Goal: Transaction & Acquisition: Purchase product/service

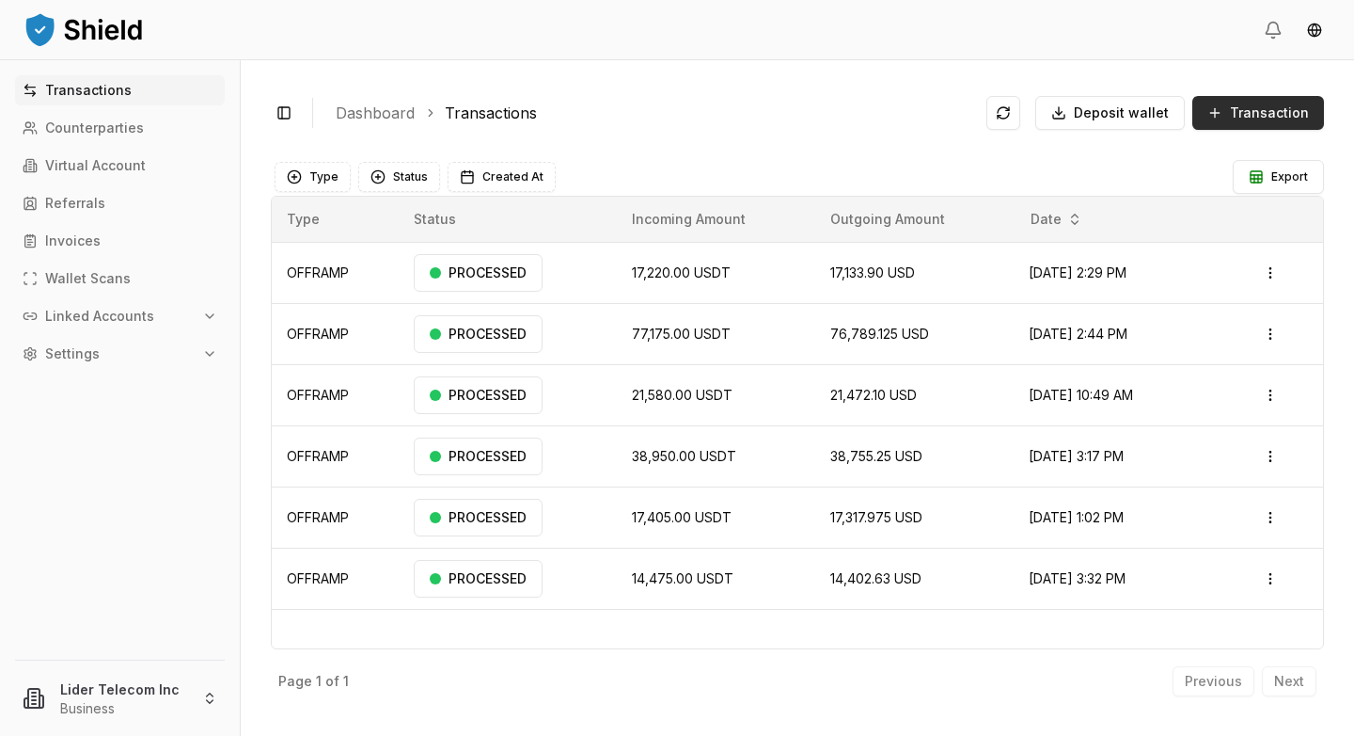
click at [1255, 121] on span "Transaction" at bounding box center [1269, 112] width 79 height 19
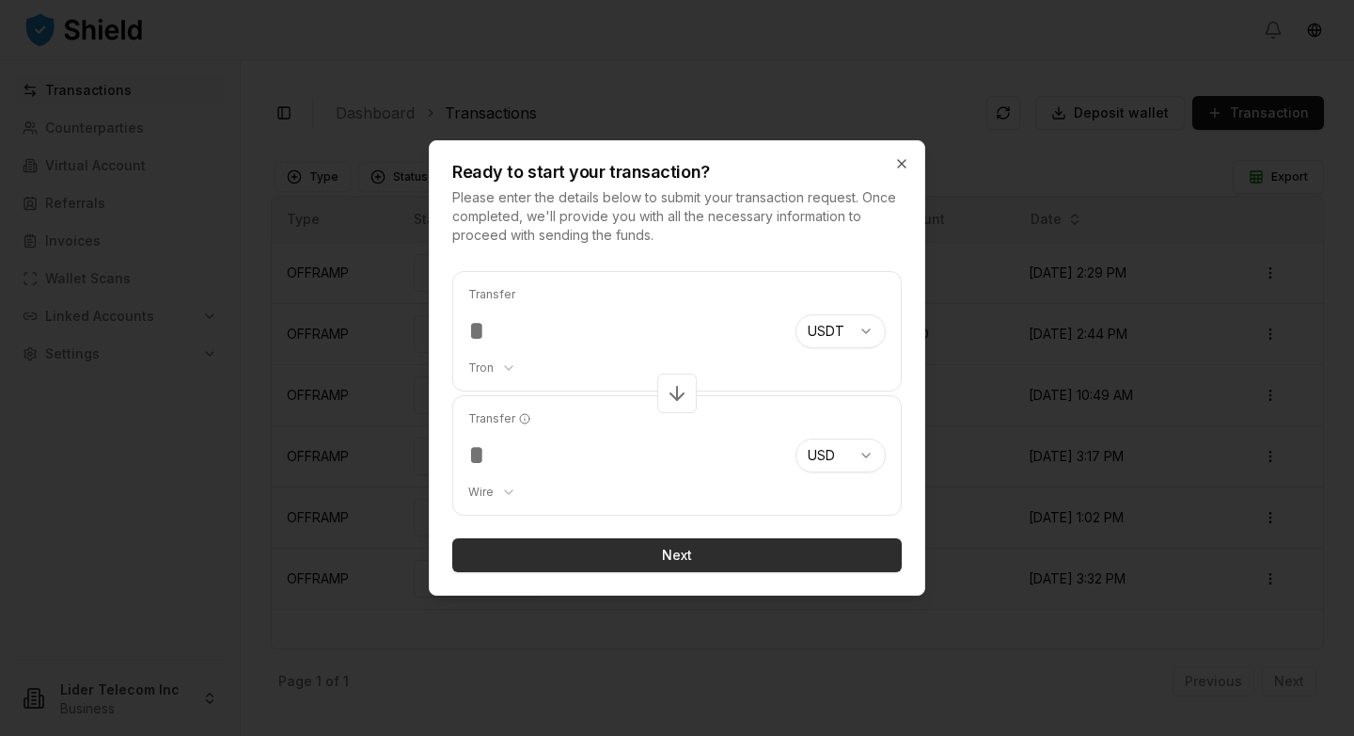
type input "*****"
click at [777, 549] on button "Next" at bounding box center [677, 555] width 450 height 34
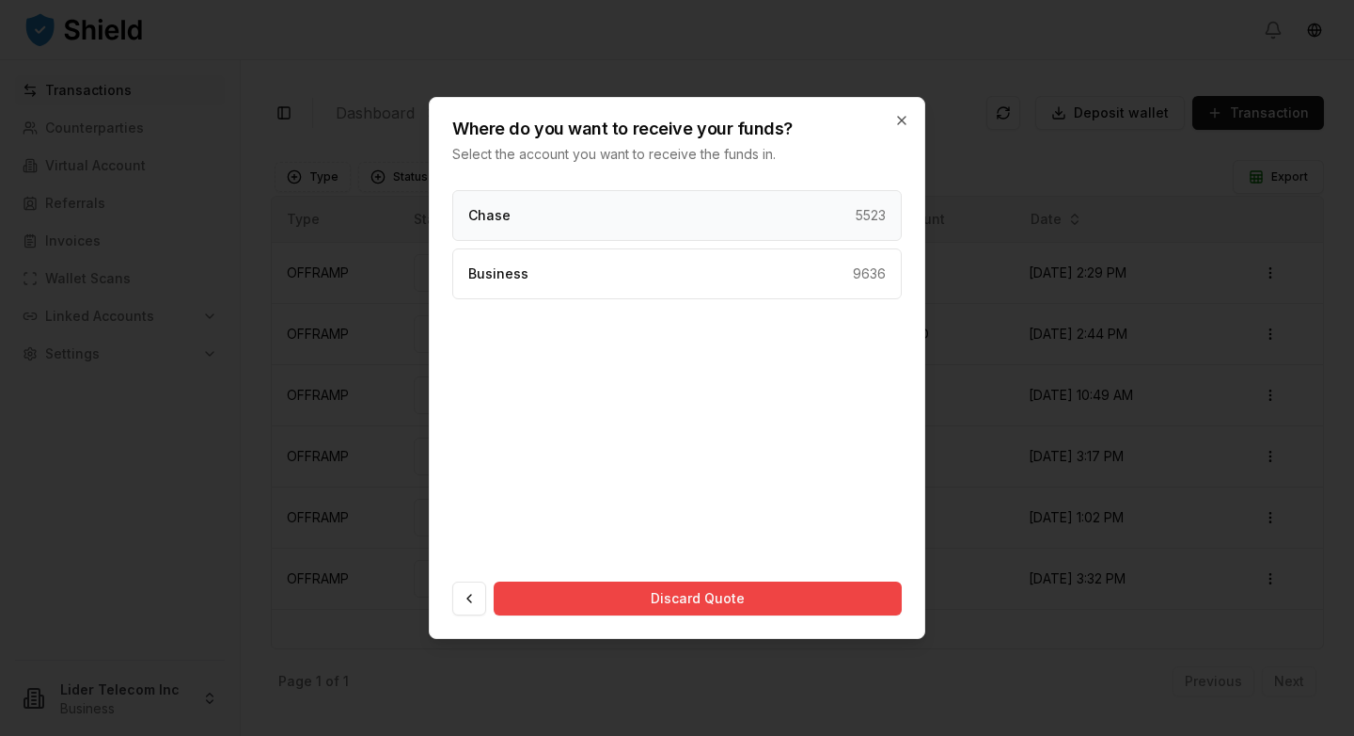
click at [752, 219] on div "Chase 5523" at bounding box center [677, 215] width 450 height 51
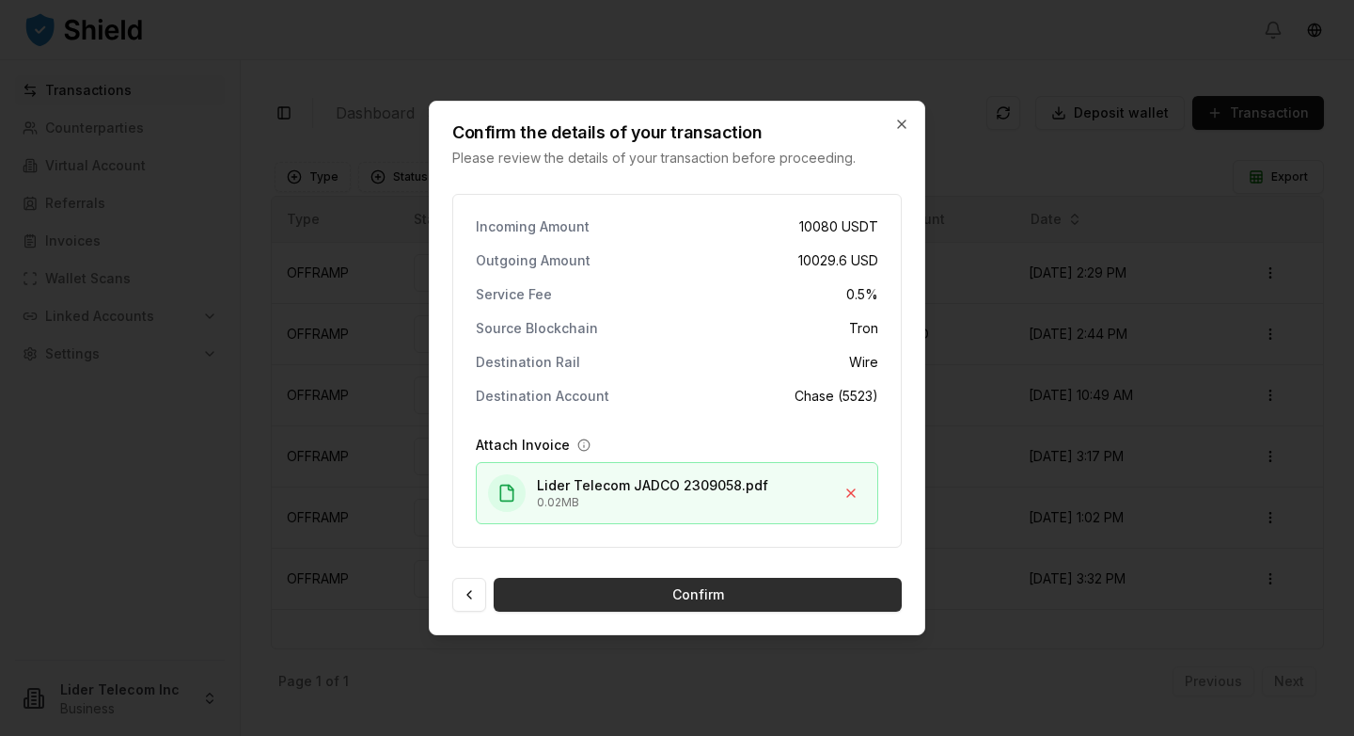
click at [736, 600] on button "Confirm" at bounding box center [698, 595] width 408 height 34
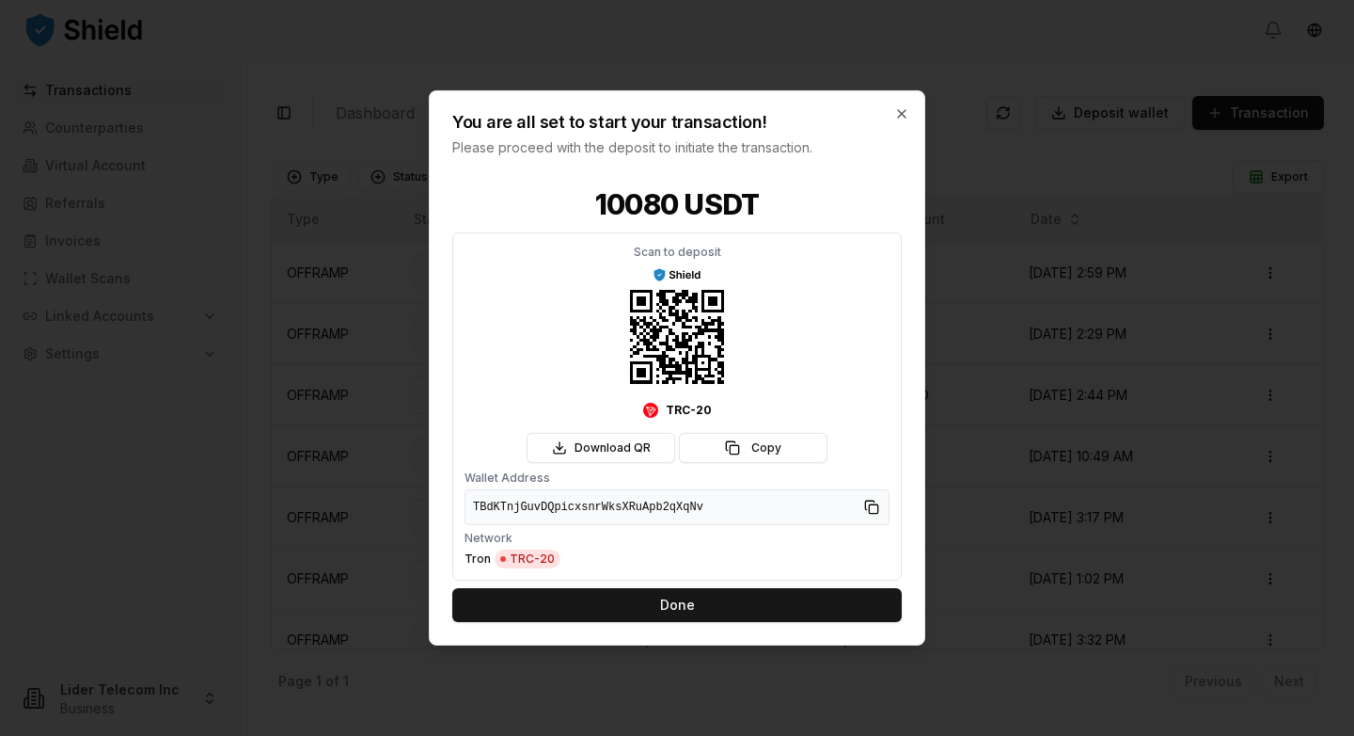
click at [784, 607] on button "Done" at bounding box center [677, 605] width 450 height 34
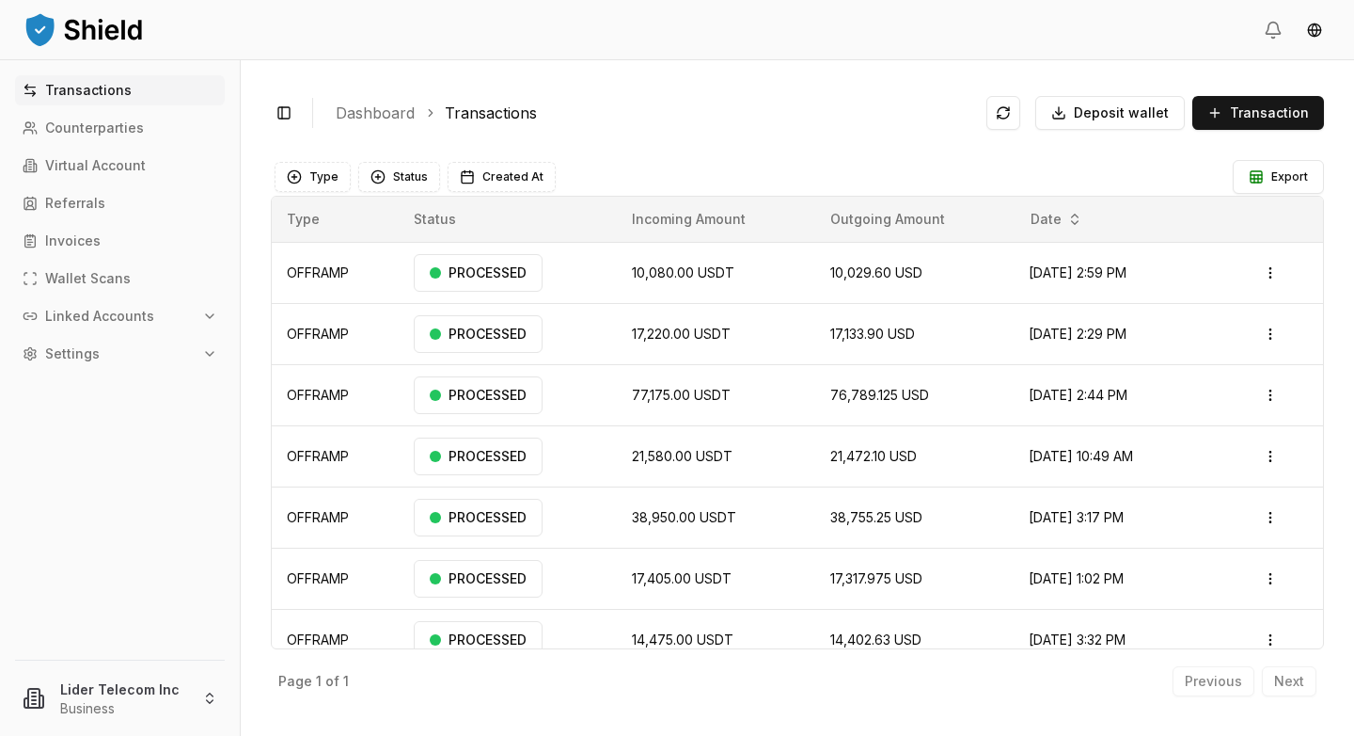
scroll to position [23, 0]
